Goal: Navigation & Orientation: Find specific page/section

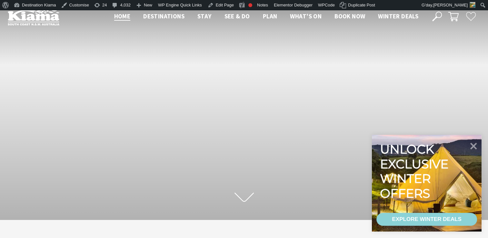
scroll to position [110, 493]
click at [473, 145] on icon at bounding box center [474, 146] width 8 height 8
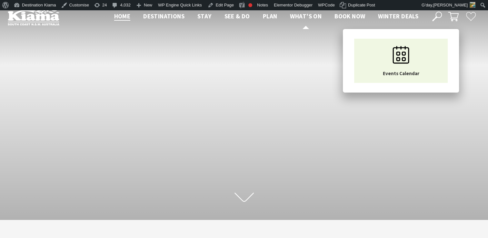
click at [298, 14] on span "What’s On" at bounding box center [306, 16] width 32 height 8
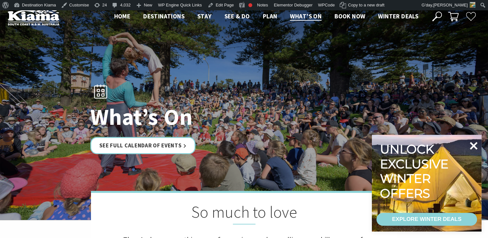
click at [472, 143] on icon at bounding box center [474, 146] width 8 height 8
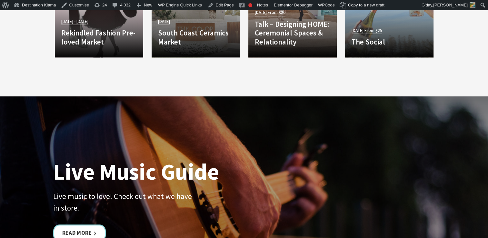
scroll to position [1395, 0]
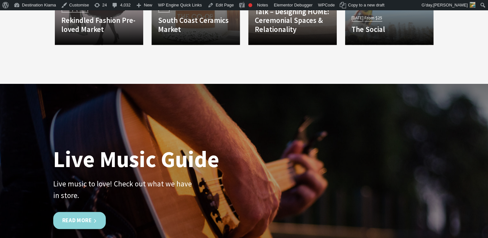
click at [83, 216] on link "Read More" at bounding box center [79, 220] width 53 height 17
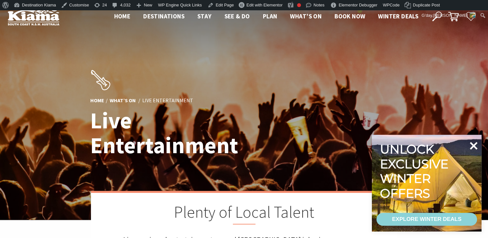
click at [474, 145] on icon at bounding box center [474, 146] width 8 height 8
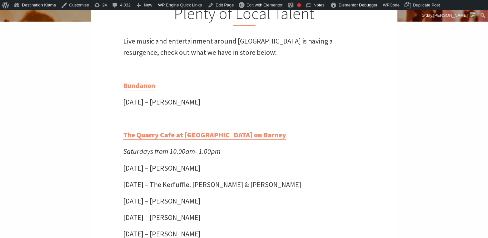
scroll to position [202, 0]
